Goal: Obtain resource: Download file/media

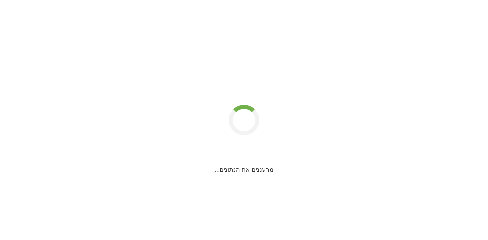
click at [340, 88] on div "מרעננים את הנתונים..." at bounding box center [244, 49] width 488 height 249
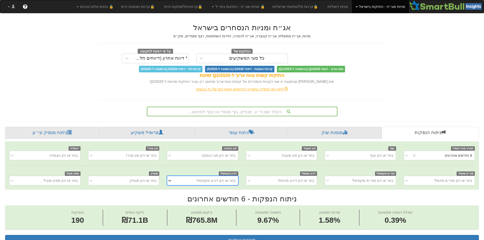
scroll to position [0, 926]
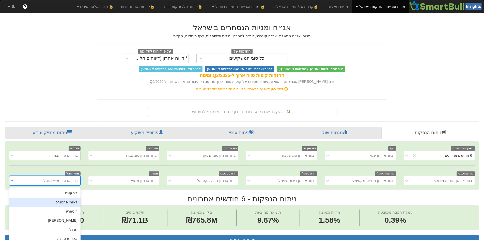
click at [75, 183] on div "option לאומי פרטנרס focused, 2 of 37. 37 results available. Use Up and Down to …" at bounding box center [44, 181] width 71 height 10
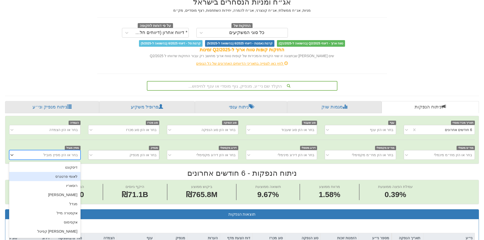
click at [125, 156] on div "בחר או הזן מנפיק" at bounding box center [127, 155] width 63 height 8
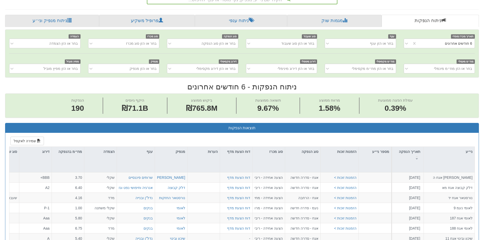
scroll to position [178, 0]
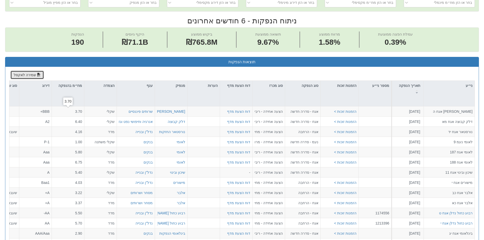
click at [36, 77] on button "שמירה לאקסל" at bounding box center [27, 75] width 34 height 9
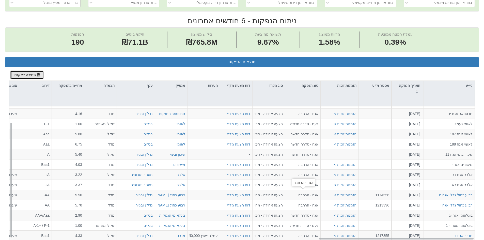
scroll to position [18, 926]
